Goal: Find specific page/section: Find specific page/section

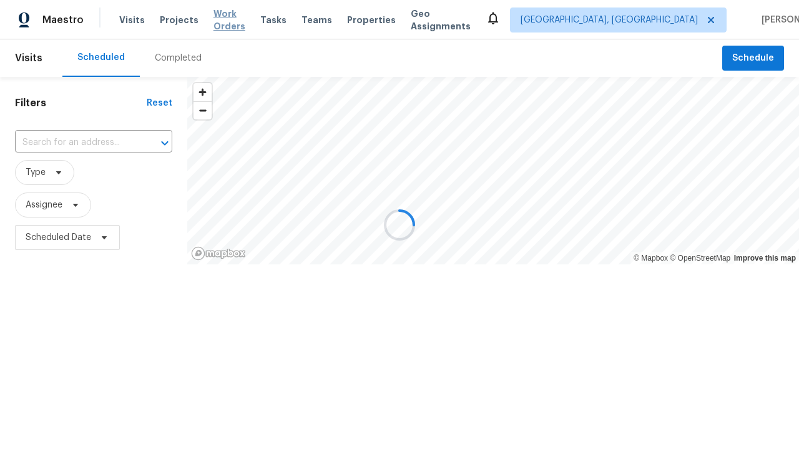
click at [231, 20] on span "Work Orders" at bounding box center [230, 19] width 32 height 25
